Goal: Information Seeking & Learning: Learn about a topic

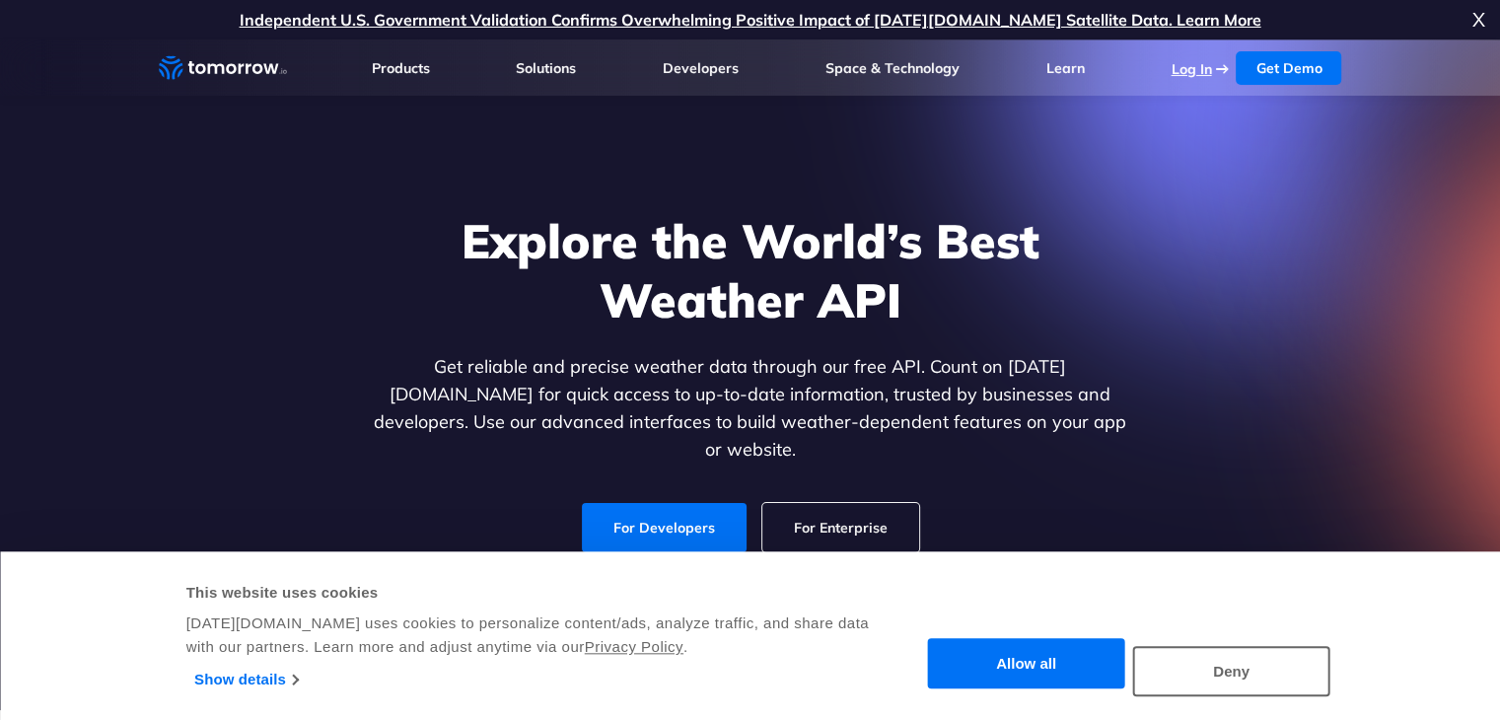
click at [1205, 65] on link "Log In" at bounding box center [1190, 69] width 40 height 18
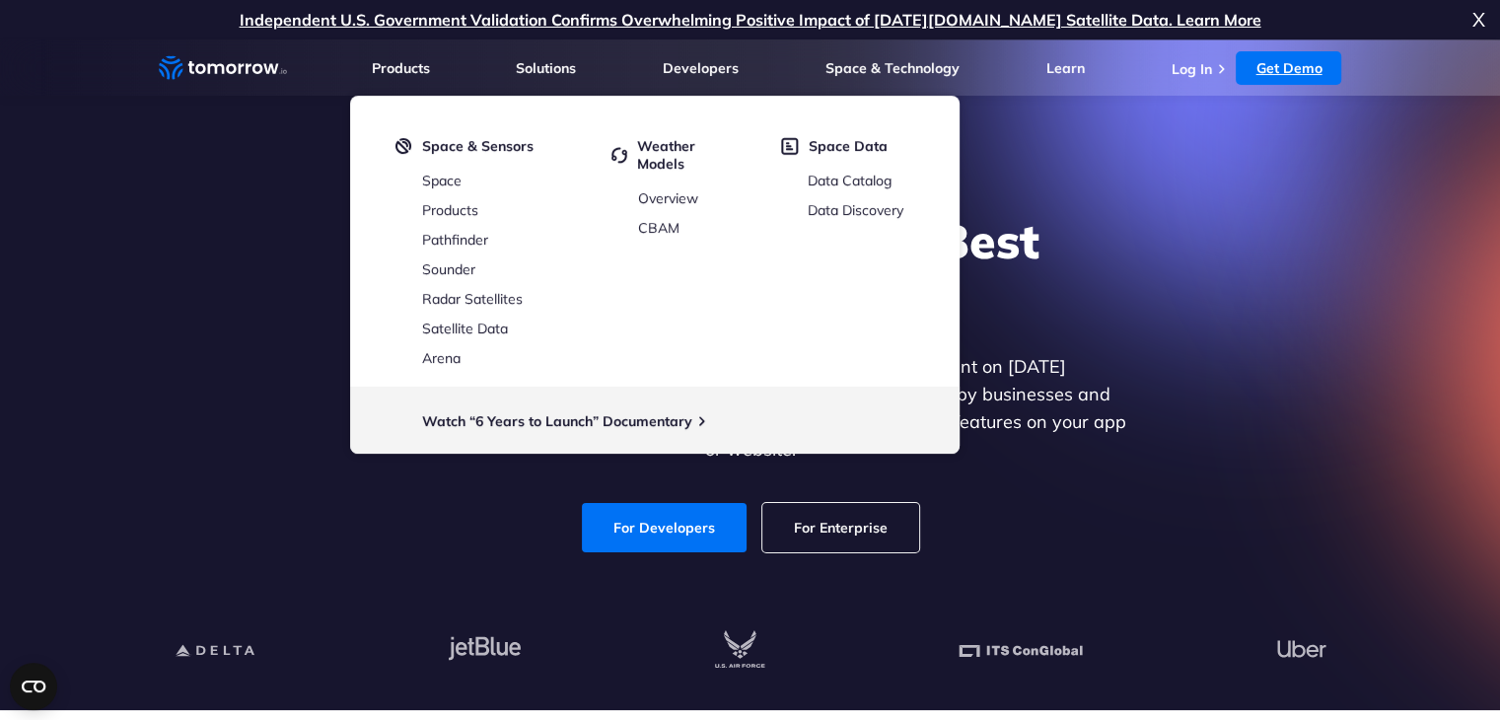
click at [1300, 64] on link "Get Demo" at bounding box center [1288, 68] width 106 height 34
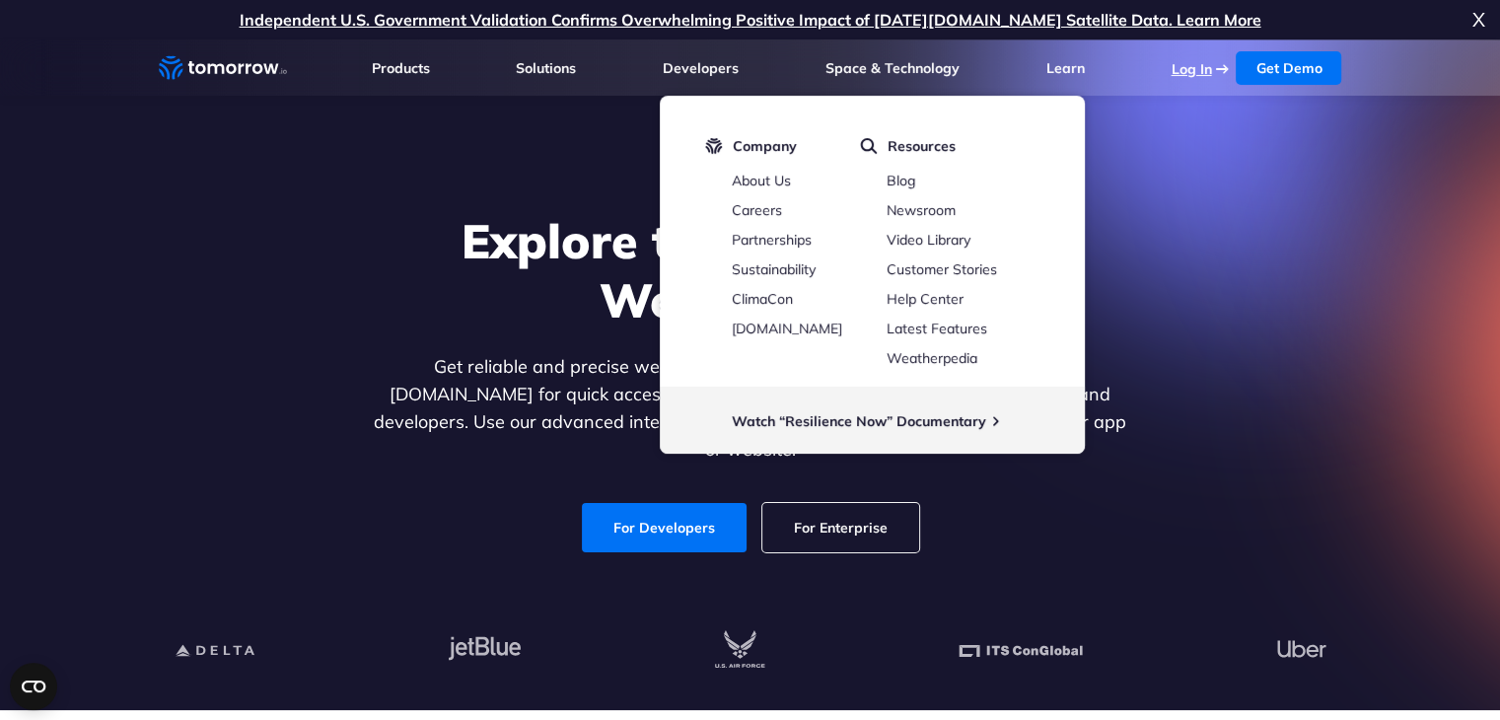
click at [1183, 67] on link "Log In" at bounding box center [1190, 69] width 40 height 18
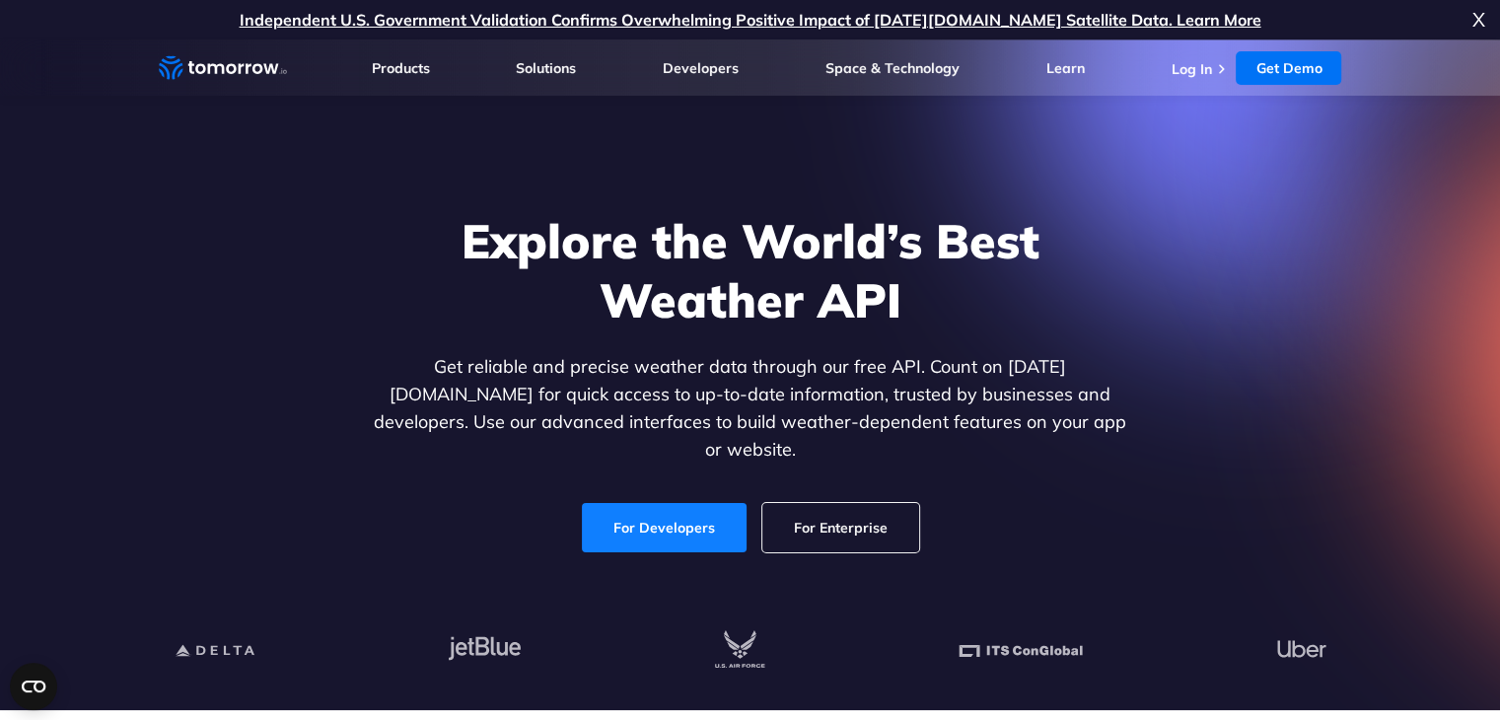
click at [660, 516] on link "For Developers" at bounding box center [664, 527] width 165 height 49
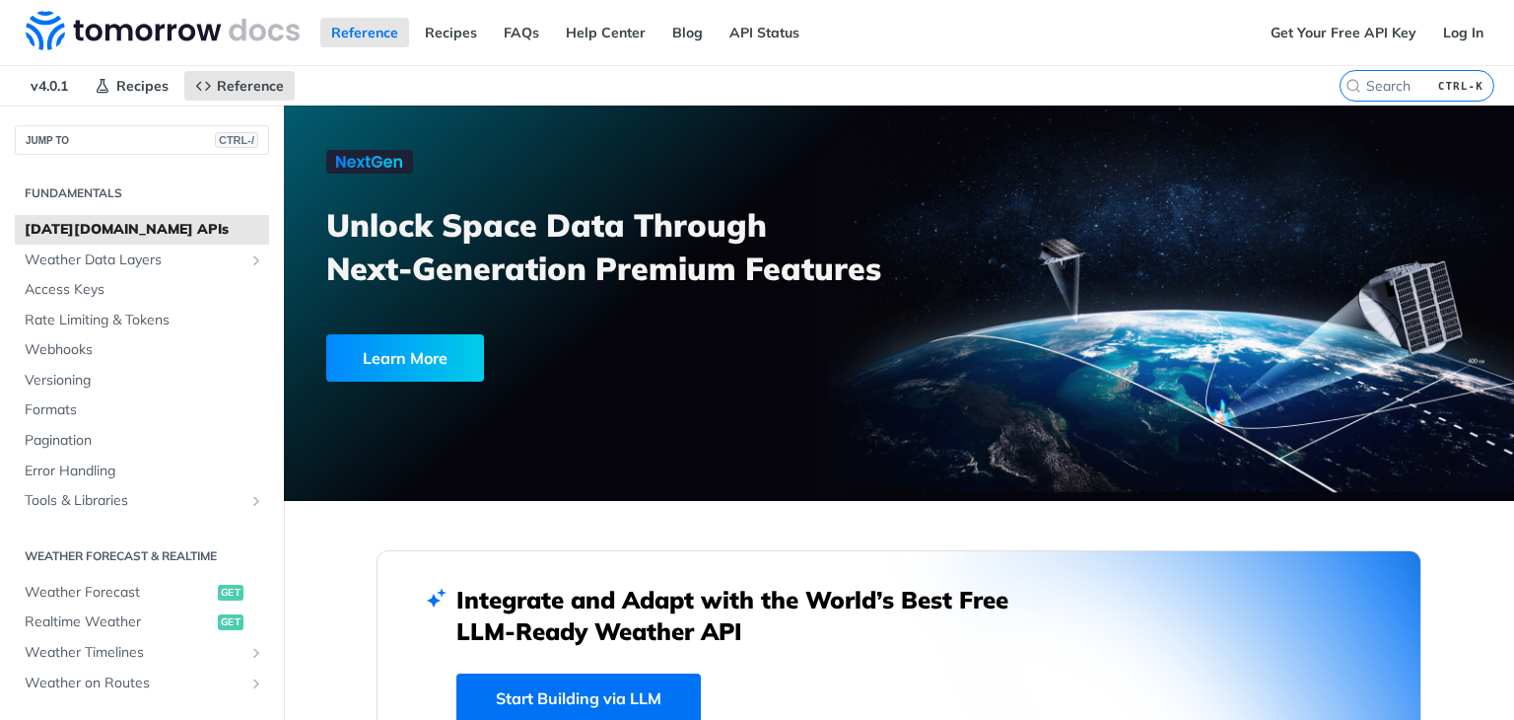
scroll to position [296, 0]
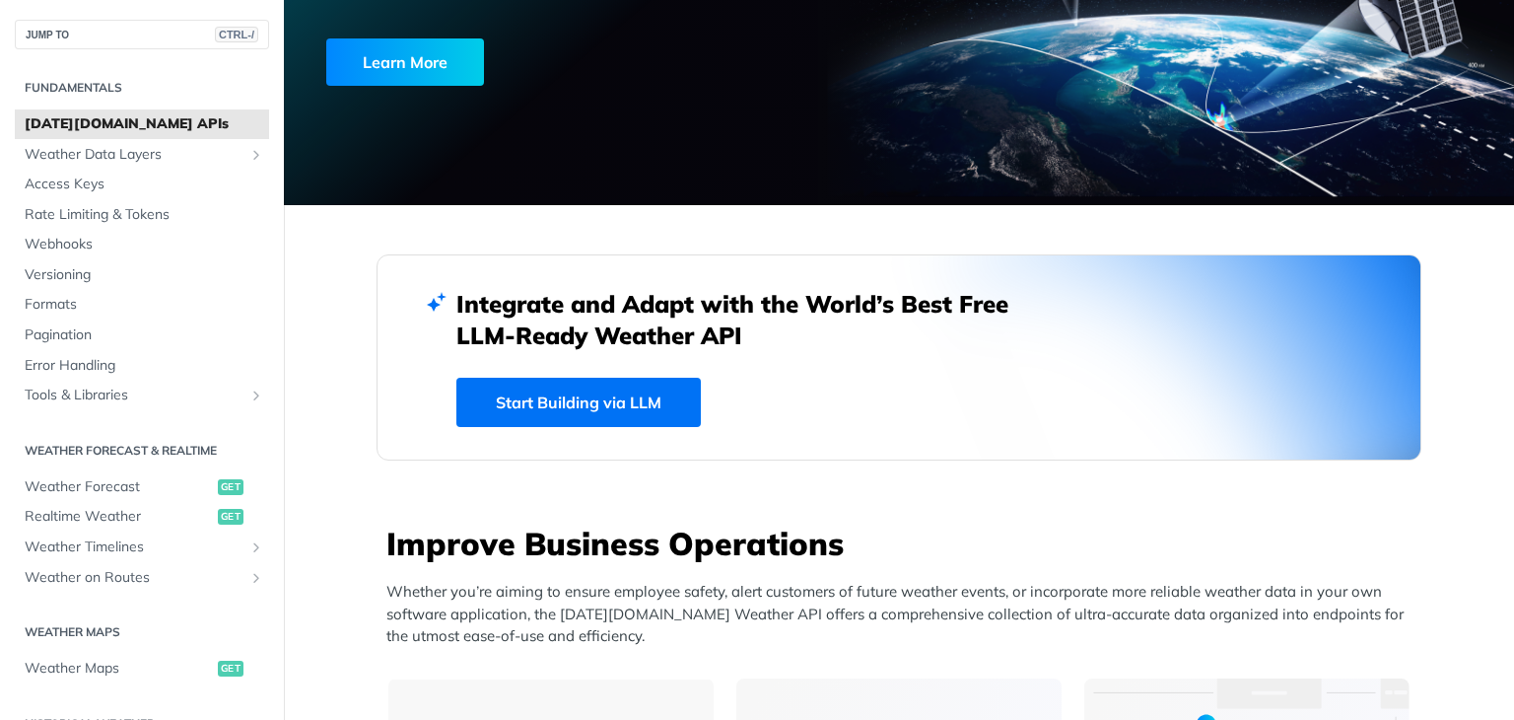
click at [605, 391] on link "Start Building via LLM" at bounding box center [579, 402] width 245 height 49
